Goal: Navigation & Orientation: Find specific page/section

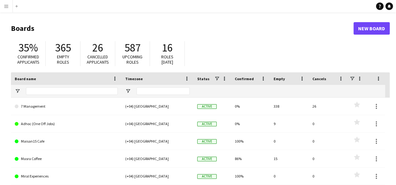
click at [8, 6] on app-icon "Menu" at bounding box center [6, 6] width 5 height 5
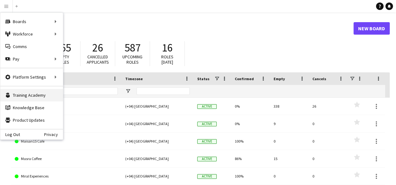
click at [39, 94] on link "Training Academy Training Academy" at bounding box center [31, 95] width 63 height 13
click at [15, 109] on link "Knowledge Base Knowledge Base" at bounding box center [31, 108] width 63 height 13
click at [207, 19] on header "Boards New Board" at bounding box center [200, 28] width 378 height 19
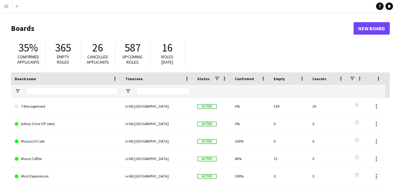
click at [4, 7] on app-icon "Menu" at bounding box center [6, 6] width 5 height 5
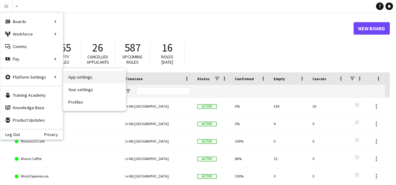
click at [68, 79] on link "App settings" at bounding box center [94, 77] width 63 height 13
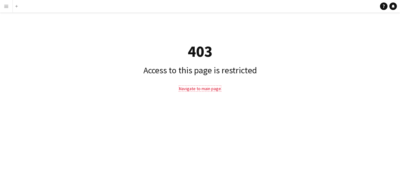
click at [202, 88] on link "Navigate to main page" at bounding box center [200, 89] width 42 height 6
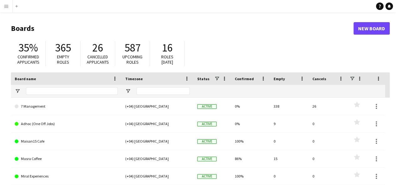
click at [3, 8] on button "Menu" at bounding box center [6, 6] width 13 height 13
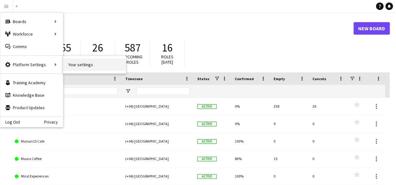
click at [78, 60] on link "Your settings" at bounding box center [94, 64] width 63 height 13
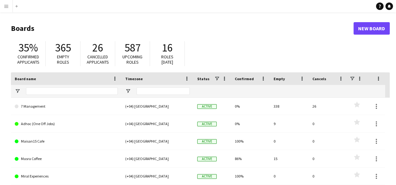
click at [7, 8] on app-icon "Menu" at bounding box center [6, 6] width 5 height 5
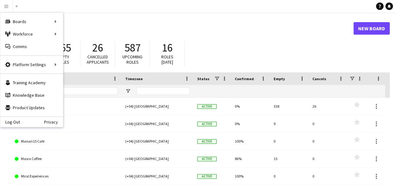
click at [199, 27] on h1 "Boards" at bounding box center [182, 28] width 342 height 9
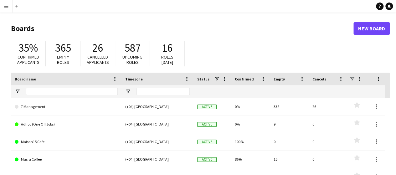
drag, startPoint x: 66, startPoint y: 0, endPoint x: 181, endPoint y: 36, distance: 120.8
click at [181, 36] on header "Boards New Board" at bounding box center [200, 28] width 378 height 19
click at [6, 3] on button "Menu" at bounding box center [6, 6] width 13 height 13
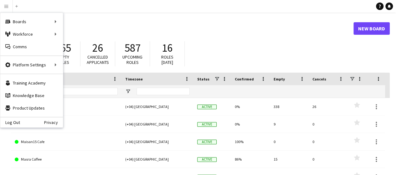
click at [320, 19] on header "Boards New Board" at bounding box center [200, 28] width 378 height 19
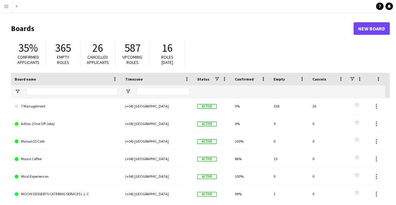
click at [4, 5] on app-icon "Menu" at bounding box center [6, 6] width 5 height 5
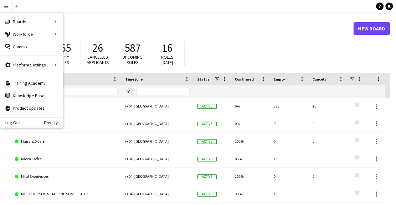
click at [106, 35] on header "Boards New Board" at bounding box center [200, 28] width 378 height 19
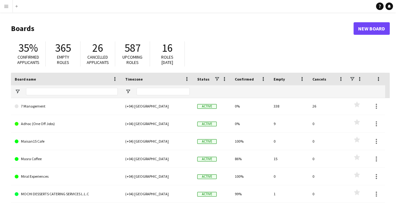
click at [4, 4] on app-icon "Menu" at bounding box center [6, 6] width 5 height 5
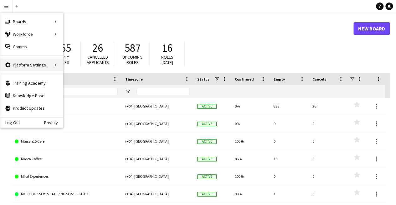
click at [46, 66] on div "Platform Settings Platform Settings" at bounding box center [31, 64] width 63 height 13
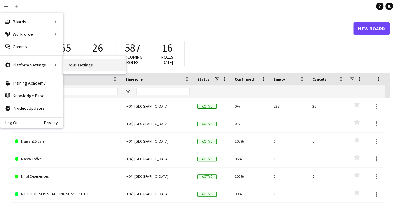
click at [87, 64] on link "Your settings" at bounding box center [94, 64] width 63 height 13
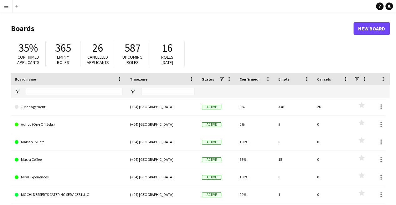
click at [7, 9] on button "Menu" at bounding box center [6, 6] width 13 height 13
